Goal: Transaction & Acquisition: Subscribe to service/newsletter

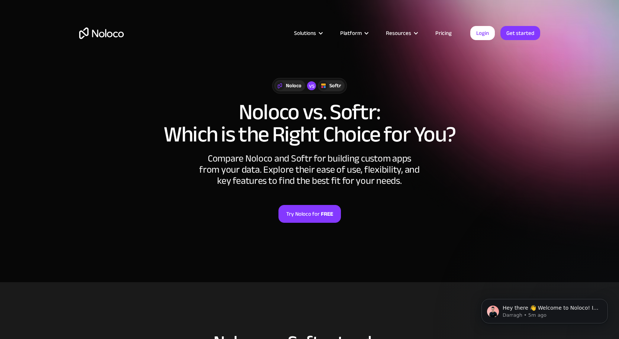
click at [442, 31] on link "Pricing" at bounding box center [443, 33] width 35 height 10
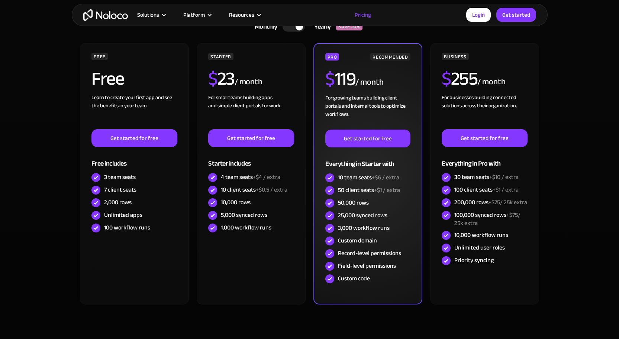
scroll to position [186, 0]
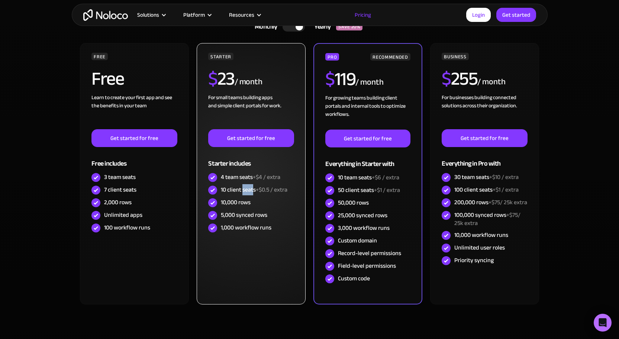
drag, startPoint x: 243, startPoint y: 188, endPoint x: 251, endPoint y: 190, distance: 7.5
click at [252, 190] on div "10 client seats +$0.5 / extra" at bounding box center [254, 190] width 67 height 8
click at [250, 190] on div "10 client seats +$0.5 / extra" at bounding box center [254, 190] width 67 height 8
click at [252, 228] on div "1,000 workflow runs" at bounding box center [246, 228] width 51 height 8
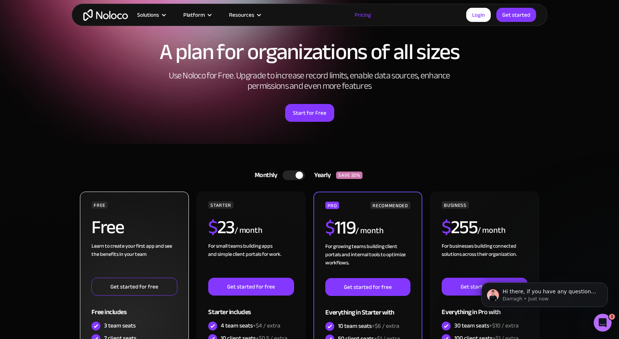
scroll to position [0, 0]
click at [149, 288] on link "Get started for free" at bounding box center [133, 287] width 85 height 18
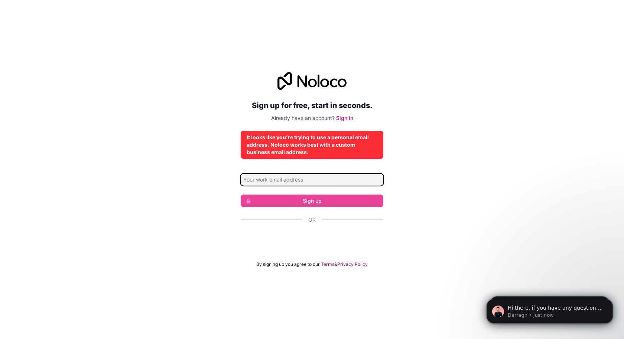
click at [303, 181] on input "Email address" at bounding box center [312, 180] width 143 height 12
type input "Lawrence@metatronconsulting.ie"
click at [335, 180] on input "Lawrence@metatronconsulting.ie" at bounding box center [312, 180] width 143 height 12
click at [415, 196] on div "Sign up for free, start in seconds. Already have an account? Sign in It looks l…" at bounding box center [312, 170] width 624 height 216
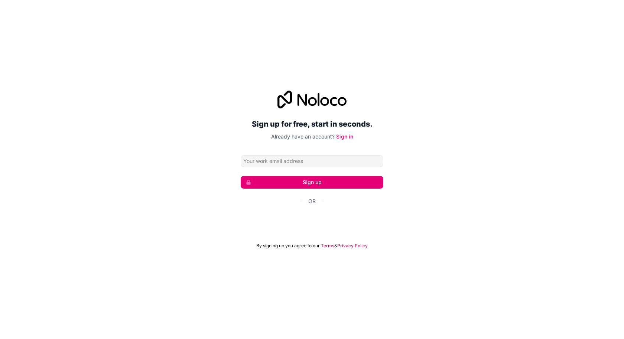
click at [340, 160] on input "Email address" at bounding box center [312, 161] width 143 height 12
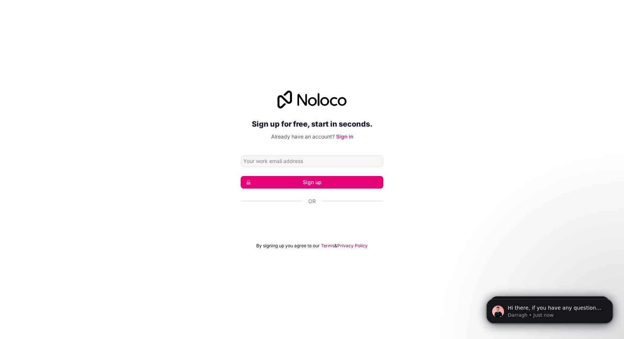
type input "[PERSON_NAME][EMAIL_ADDRESS][DOMAIN_NAME]"
click at [317, 182] on button "Sign up" at bounding box center [312, 182] width 143 height 13
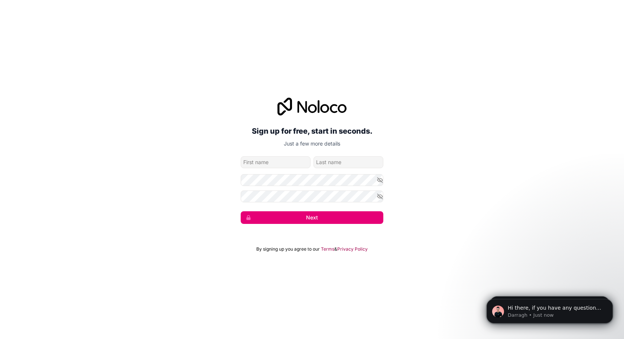
click at [277, 160] on input "given-name" at bounding box center [276, 162] width 70 height 12
type input "[PERSON_NAME]"
click at [338, 214] on button "Next" at bounding box center [312, 218] width 143 height 13
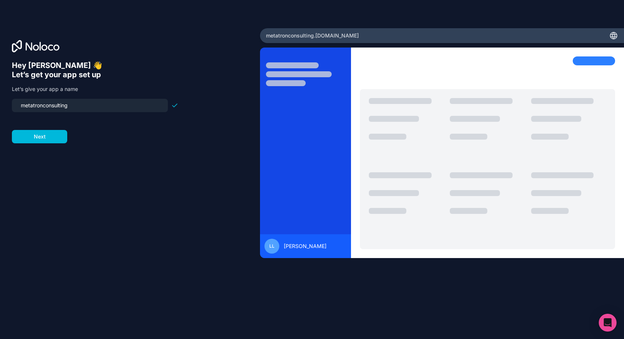
click at [43, 138] on button "Next" at bounding box center [39, 136] width 55 height 13
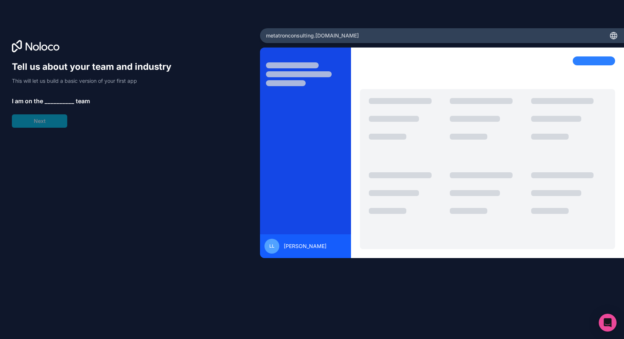
click at [61, 104] on span "__________" at bounding box center [60, 101] width 30 height 9
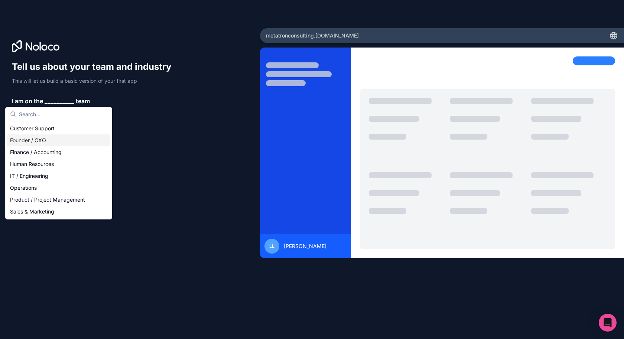
click at [52, 141] on div "Founder / CXO" at bounding box center [58, 141] width 103 height 12
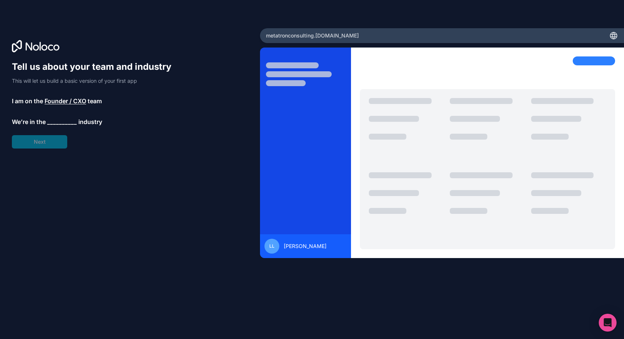
click at [60, 122] on span "__________" at bounding box center [62, 121] width 30 height 9
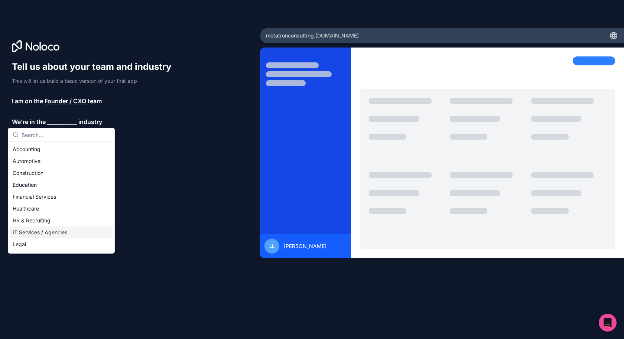
click at [35, 232] on div "IT Services / Agencies" at bounding box center [61, 233] width 103 height 12
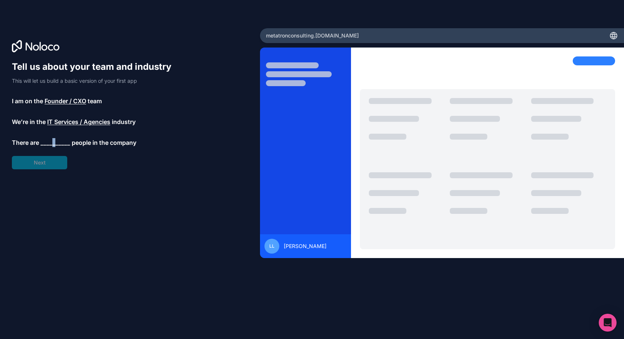
drag, startPoint x: 54, startPoint y: 141, endPoint x: 50, endPoint y: 143, distance: 4.0
click at [54, 142] on span "__________" at bounding box center [56, 142] width 30 height 9
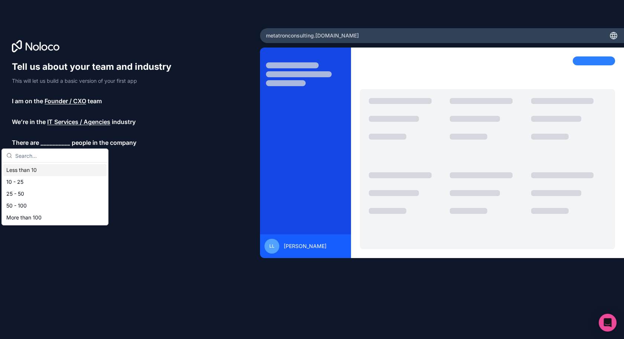
click at [27, 170] on div "Less than 10" at bounding box center [54, 170] width 103 height 12
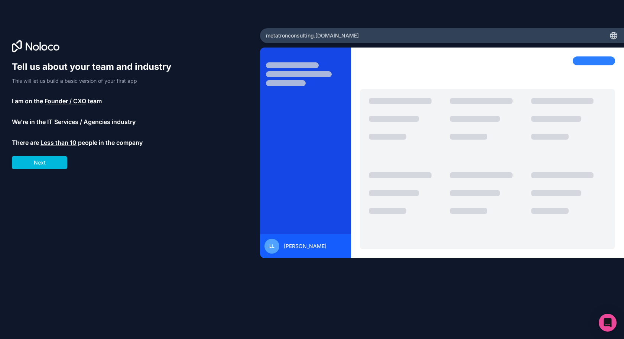
click at [38, 165] on button "Next" at bounding box center [39, 162] width 55 height 13
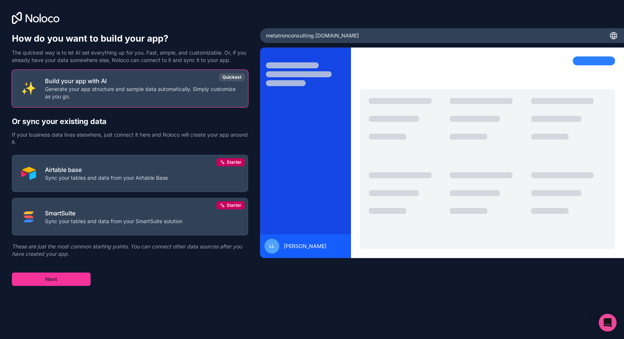
click at [171, 96] on p "Generate your app structure and sample data automatically. Simply customize as …" at bounding box center [142, 92] width 194 height 15
click at [52, 275] on button "Next" at bounding box center [51, 279] width 79 height 13
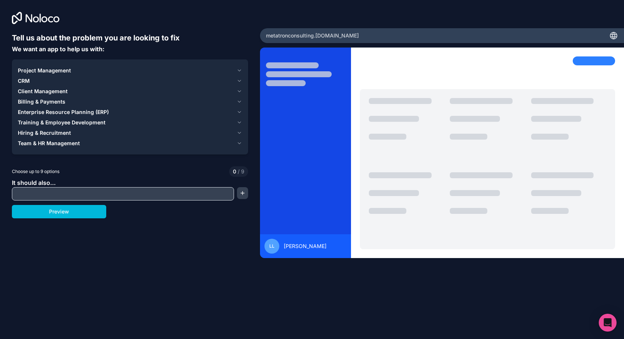
click at [56, 91] on span "Client Management" at bounding box center [43, 91] width 50 height 7
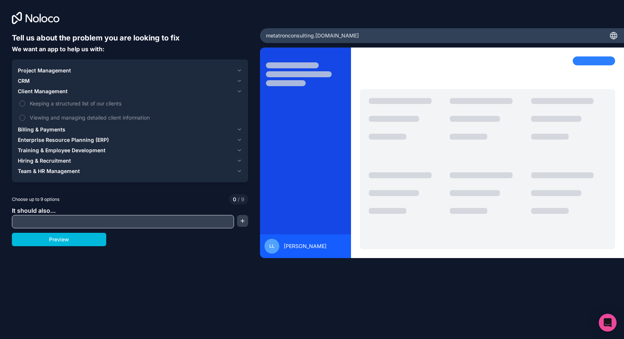
click at [30, 80] on div "CRM" at bounding box center [126, 80] width 216 height 7
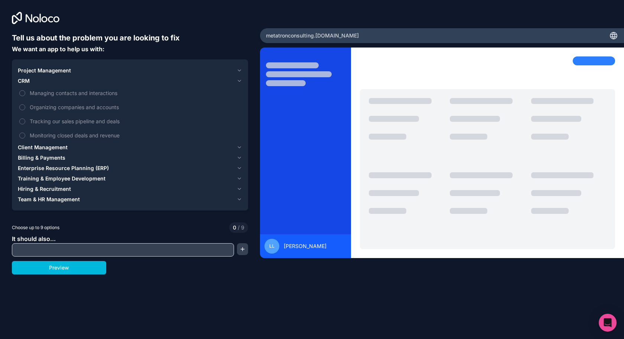
click at [35, 197] on span "Team & HR Management" at bounding box center [49, 199] width 62 height 7
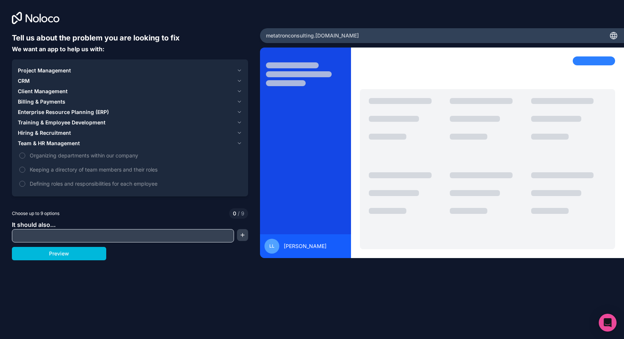
click at [40, 101] on span "Billing & Payments" at bounding box center [42, 101] width 48 height 7
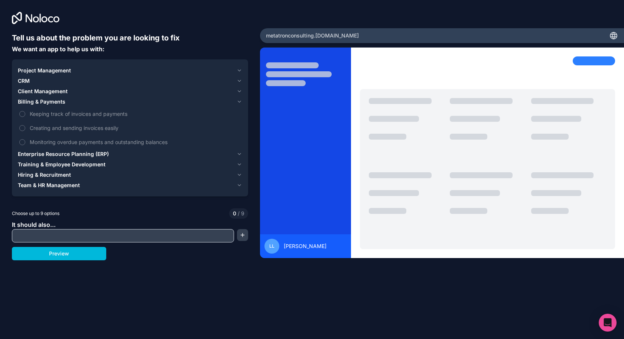
click at [40, 89] on span "Client Management" at bounding box center [43, 91] width 50 height 7
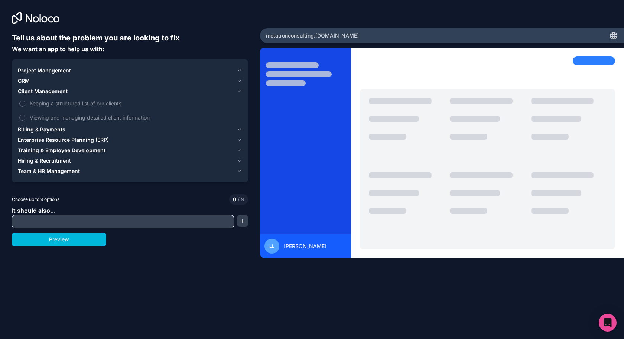
click at [43, 116] on span "Viewing and managing detailed client information" at bounding box center [135, 118] width 211 height 8
click at [25, 116] on button "Viewing and managing detailed client information" at bounding box center [22, 118] width 6 height 6
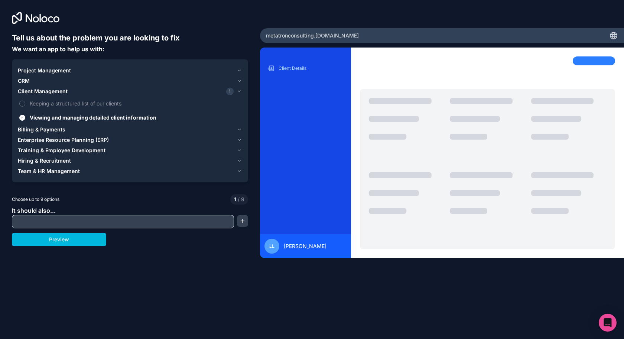
click at [21, 80] on span "CRM" at bounding box center [24, 80] width 12 height 7
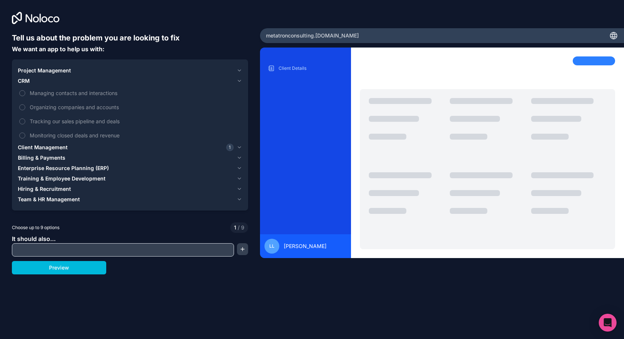
click at [62, 94] on span "Managing contacts and interactions" at bounding box center [135, 93] width 211 height 8
click at [25, 94] on button "Managing contacts and interactions" at bounding box center [22, 93] width 6 height 6
click at [66, 246] on input "text" at bounding box center [123, 250] width 219 height 10
click at [35, 145] on span "Client Management" at bounding box center [43, 147] width 50 height 7
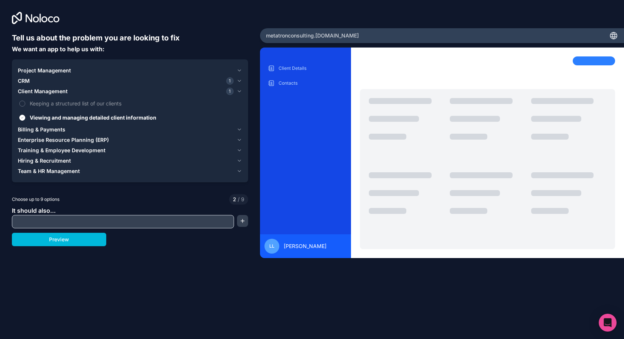
click at [39, 129] on span "Billing & Payments" at bounding box center [42, 129] width 48 height 7
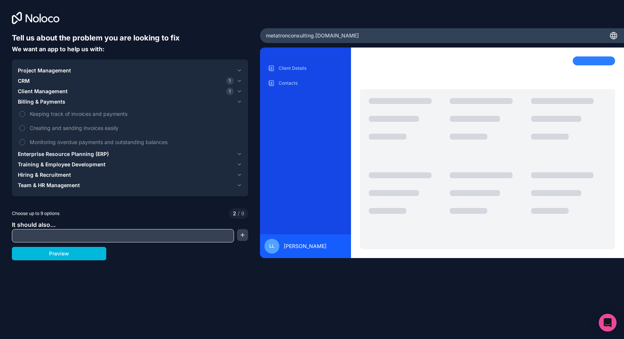
click at [78, 129] on span "Creating and sending invoices easily" at bounding box center [135, 128] width 211 height 8
click at [25, 129] on button "Creating and sending invoices easily" at bounding box center [22, 128] width 6 height 6
click at [70, 141] on span "Monitoring overdue payments and outstanding balances" at bounding box center [135, 142] width 211 height 8
click at [25, 141] on button "Monitoring overdue payments and outstanding balances" at bounding box center [22, 142] width 6 height 6
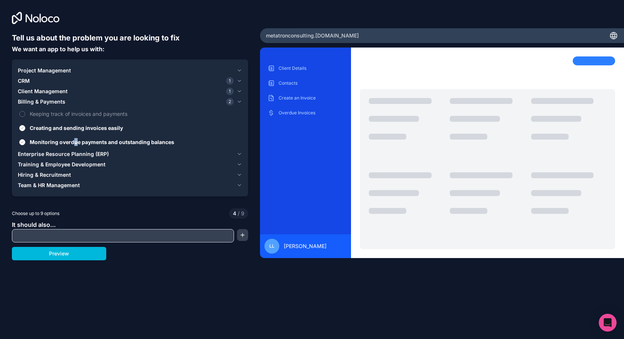
click at [75, 140] on span "Monitoring overdue payments and outstanding balances" at bounding box center [135, 142] width 211 height 8
click at [86, 115] on span "Keeping track of invoices and payments" at bounding box center [135, 114] width 211 height 8
click at [25, 115] on button "Keeping track of invoices and payments" at bounding box center [22, 114] width 6 height 6
click at [61, 166] on span "Training & Employee Development" at bounding box center [62, 164] width 88 height 7
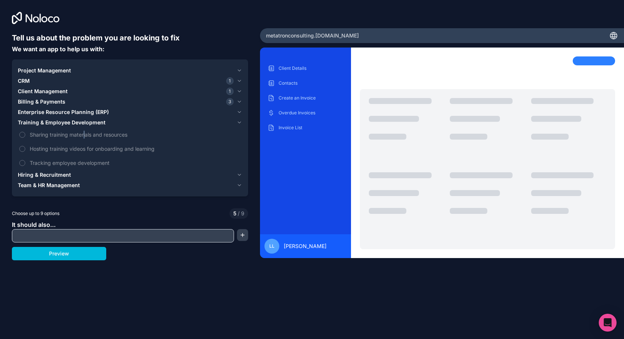
click at [85, 136] on span "Sharing training materials and resources" at bounding box center [135, 135] width 211 height 8
click at [25, 134] on button "Sharing training materials and resources" at bounding box center [22, 135] width 6 height 6
click at [43, 173] on span "Hiring & Recruitment" at bounding box center [44, 174] width 53 height 7
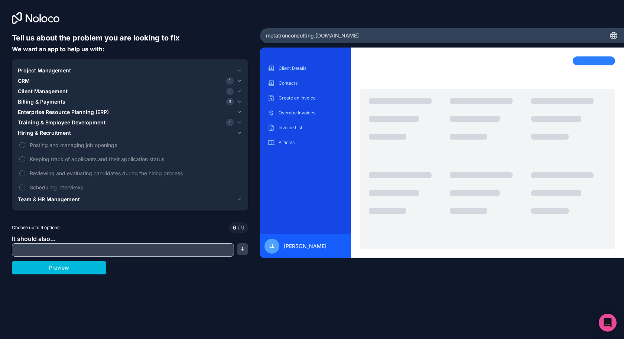
click at [49, 202] on span "Team & HR Management" at bounding box center [49, 199] width 62 height 7
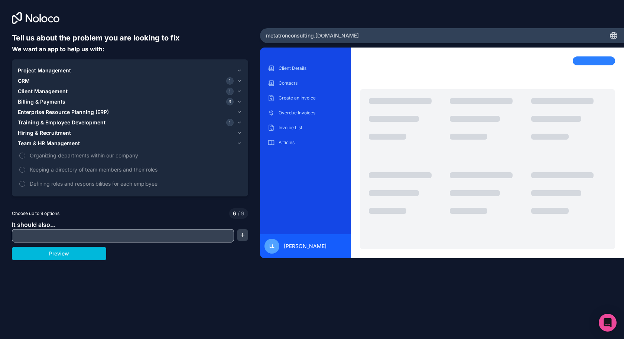
click at [49, 170] on span "Keeping a directory of team members and their roles" at bounding box center [135, 170] width 211 height 8
click at [25, 170] on button "Keeping a directory of team members and their roles" at bounding box center [22, 170] width 6 height 6
click at [29, 185] on label "Defining roles and responsibilities for each employee" at bounding box center [130, 184] width 225 height 14
click at [25, 185] on button "Defining roles and responsibilities for each employee" at bounding box center [22, 184] width 6 height 6
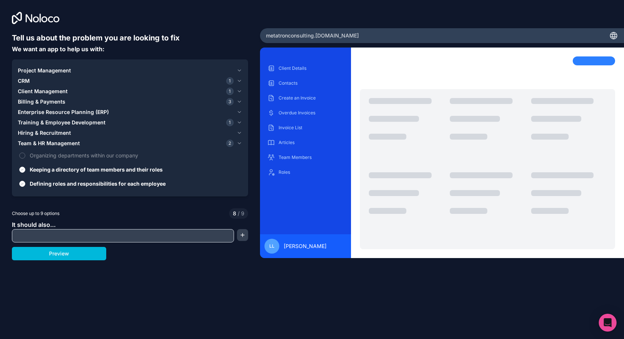
click at [34, 71] on span "Project Management" at bounding box center [44, 70] width 53 height 7
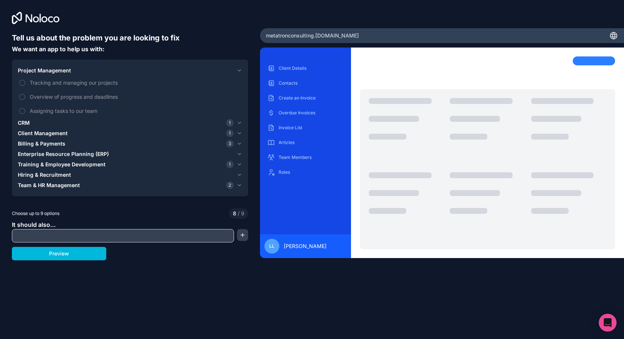
click at [41, 96] on span "Overview of progress and deadlines" at bounding box center [135, 97] width 211 height 8
click at [25, 96] on button "Overview of progress and deadlines" at bounding box center [22, 97] width 6 height 6
click at [52, 111] on span "Assigning tasks to our team" at bounding box center [135, 111] width 211 height 8
click at [25, 114] on label "Assigning tasks to our team" at bounding box center [130, 111] width 225 height 14
click at [23, 100] on label "Overview of progress and deadlines" at bounding box center [130, 97] width 225 height 14
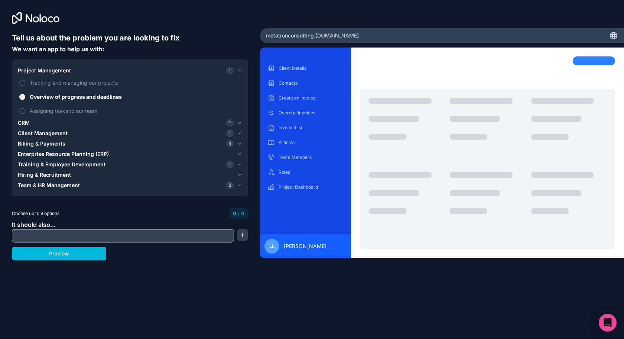
click at [23, 100] on button "Overview of progress and deadlines" at bounding box center [22, 97] width 6 height 6
drag, startPoint x: 22, startPoint y: 112, endPoint x: 29, endPoint y: 115, distance: 7.7
click at [22, 112] on button "Assigning tasks to our team" at bounding box center [22, 111] width 6 height 6
click at [39, 235] on input "text" at bounding box center [123, 236] width 219 height 10
click at [66, 255] on button "Preview" at bounding box center [59, 253] width 94 height 13
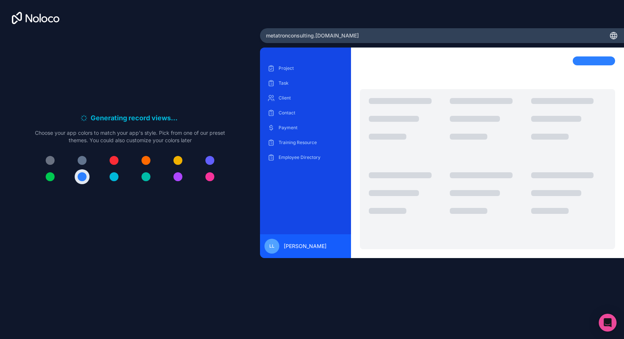
drag, startPoint x: 163, startPoint y: 273, endPoint x: 213, endPoint y: 180, distance: 105.6
click at [177, 260] on div "Generating record views . . . Meanwhile, let's personalize it! Choose your app …" at bounding box center [130, 141] width 260 height 283
